Goal: Task Accomplishment & Management: Complete application form

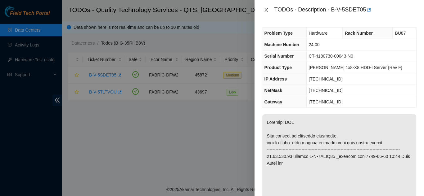
click at [267, 7] on div "TODOs - Description - B-V-5SDET05" at bounding box center [339, 10] width 155 height 10
drag, startPoint x: 267, startPoint y: 9, endPoint x: 266, endPoint y: 15, distance: 5.4
click at [267, 10] on icon "close" at bounding box center [265, 10] width 3 height 4
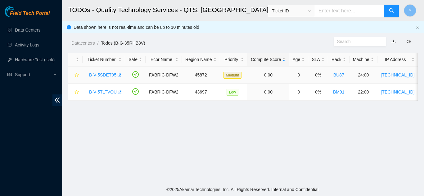
click at [105, 75] on link "B-V-5SDET05" at bounding box center [102, 75] width 27 height 5
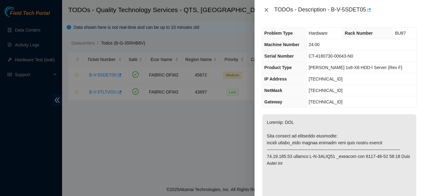
click at [265, 9] on icon "close" at bounding box center [266, 9] width 5 height 5
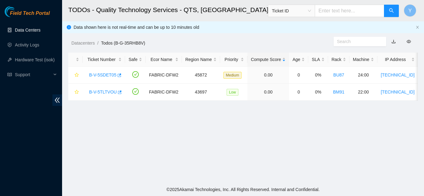
click at [26, 30] on link "Data Centers" at bounding box center [27, 30] width 25 height 5
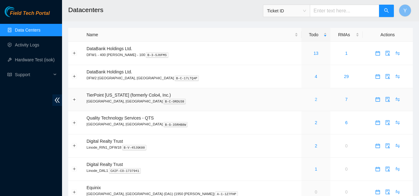
click at [315, 99] on link "2" at bounding box center [316, 99] width 2 height 5
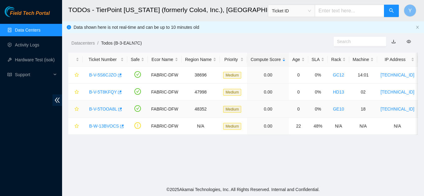
click at [105, 108] on link "B-V-5TOOA8L" at bounding box center [103, 109] width 28 height 5
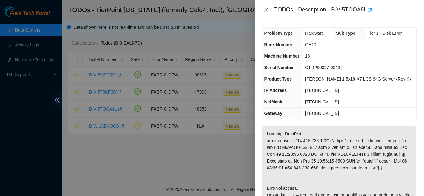
click at [267, 10] on icon "close" at bounding box center [266, 9] width 5 height 5
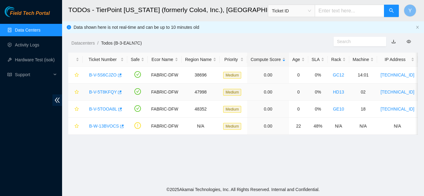
click at [99, 92] on link "B-V-5T8KFQY" at bounding box center [103, 92] width 28 height 5
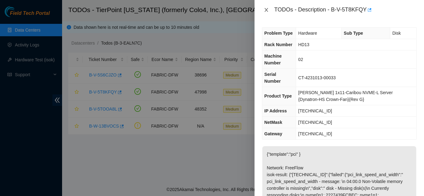
drag, startPoint x: 266, startPoint y: 9, endPoint x: 267, endPoint y: 19, distance: 9.4
click at [267, 10] on icon "close" at bounding box center [266, 9] width 5 height 5
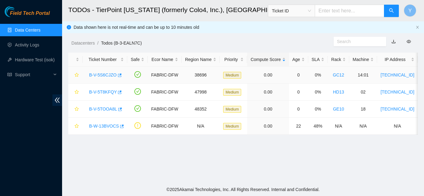
click at [103, 75] on link "B-V-5S6CJZO" at bounding box center [103, 75] width 28 height 5
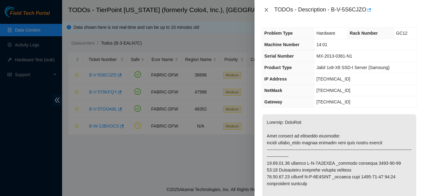
click at [267, 12] on icon "close" at bounding box center [266, 9] width 5 height 5
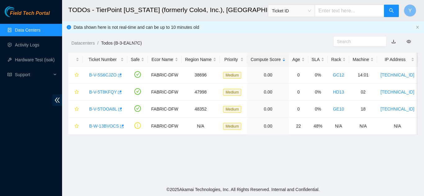
click at [34, 32] on link "Data Centers" at bounding box center [27, 30] width 25 height 5
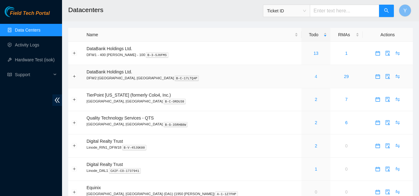
click at [315, 78] on link "4" at bounding box center [316, 76] width 2 height 5
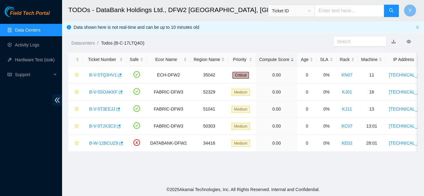
click at [25, 29] on link "Data Centers" at bounding box center [27, 30] width 25 height 5
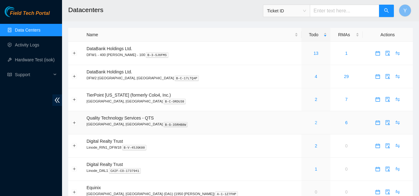
click at [315, 123] on link "2" at bounding box center [316, 122] width 2 height 5
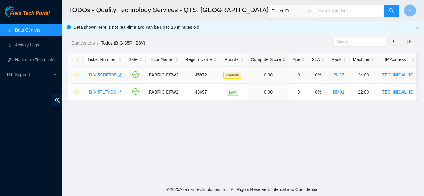
click at [104, 74] on link "B-V-5SDET05" at bounding box center [102, 75] width 27 height 5
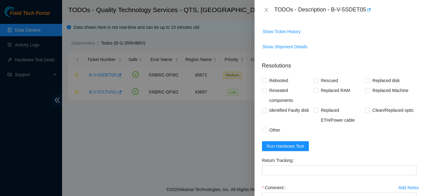
scroll to position [537, 0]
click at [280, 150] on span "Run Hardware Test" at bounding box center [285, 146] width 37 height 7
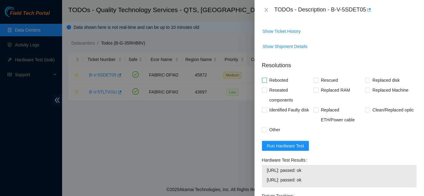
click at [265, 82] on input "Rebooted" at bounding box center [264, 80] width 4 height 4
checkbox input "true"
click at [316, 82] on input "Rescued" at bounding box center [315, 80] width 4 height 4
checkbox input "true"
click at [365, 92] on input "Replaced Machine" at bounding box center [367, 90] width 4 height 4
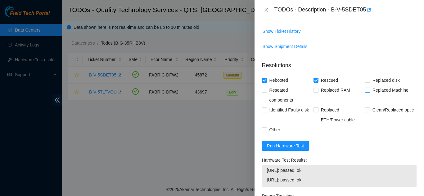
checkbox input "true"
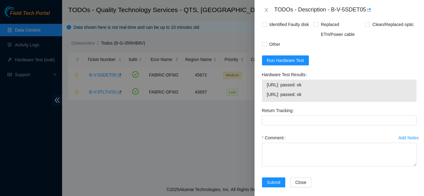
scroll to position [636, 0]
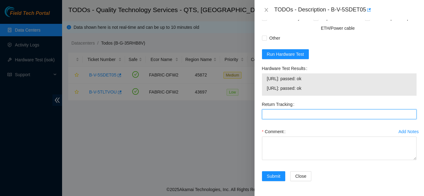
drag, startPoint x: 278, startPoint y: 116, endPoint x: 277, endPoint y: 113, distance: 3.2
click at [278, 115] on Tracking "Return Tracking" at bounding box center [339, 115] width 155 height 10
paste Tracking "(9612018)969028700237599"
type Tracking "(9612018)969028700237599"
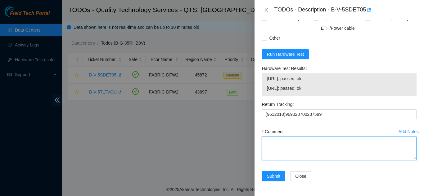
click at [286, 146] on textarea "Comment" at bounding box center [339, 149] width 155 height 24
paste textarea "Shut down machine properly, located faulty disk and replaced with new disk (S/N…"
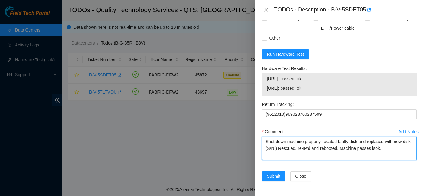
click at [284, 148] on textarea "Shut down machine properly, located faulty disk and replaced with new disk (S/N…" at bounding box center [339, 149] width 155 height 24
paste textarea "CT-4181004-00181"
click at [357, 143] on textarea "Shut down machine properly, located faulty disk and replaced with new disk (CT-…" at bounding box center [339, 149] width 155 height 24
click at [281, 148] on textarea "Shut down machine properly, located faulty machine and replaced with new disk (…" at bounding box center [339, 149] width 155 height 24
type textarea "Shut down machine properly, located faulty machine and replaced with new machin…"
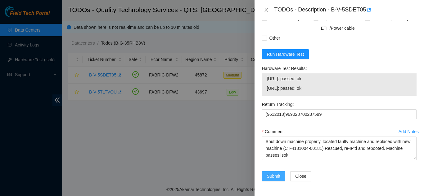
click at [273, 177] on span "Submit" at bounding box center [274, 176] width 14 height 7
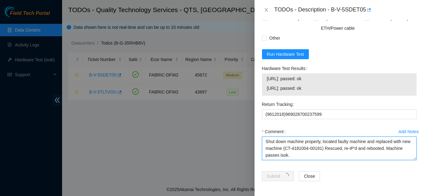
drag, startPoint x: 306, startPoint y: 156, endPoint x: 264, endPoint y: 142, distance: 44.4
click at [264, 142] on textarea "Shut down machine properly, located faulty machine and replaced with new machin…" at bounding box center [339, 149] width 155 height 24
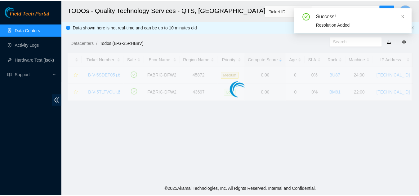
scroll to position [190, 0]
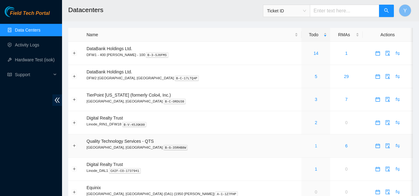
click at [315, 146] on link "1" at bounding box center [316, 146] width 2 height 5
click at [315, 145] on link "1" at bounding box center [316, 146] width 2 height 5
click at [314, 53] on link "14" at bounding box center [316, 53] width 5 height 5
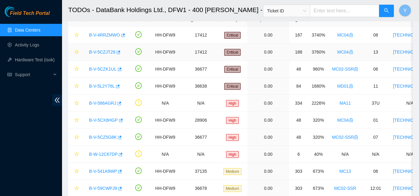
scroll to position [9, 0]
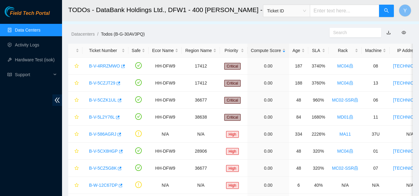
click at [40, 28] on link "Data Centers" at bounding box center [27, 30] width 25 height 5
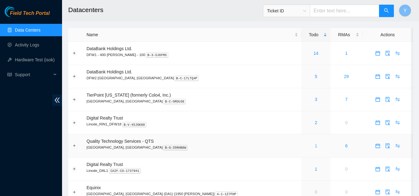
click at [315, 146] on link "1" at bounding box center [316, 146] width 2 height 5
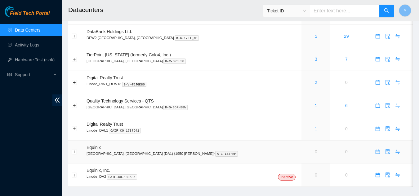
scroll to position [50, 0]
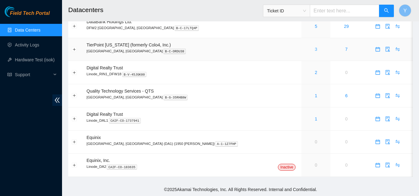
click at [315, 50] on link "3" at bounding box center [316, 49] width 2 height 5
